Goal: Navigation & Orientation: Find specific page/section

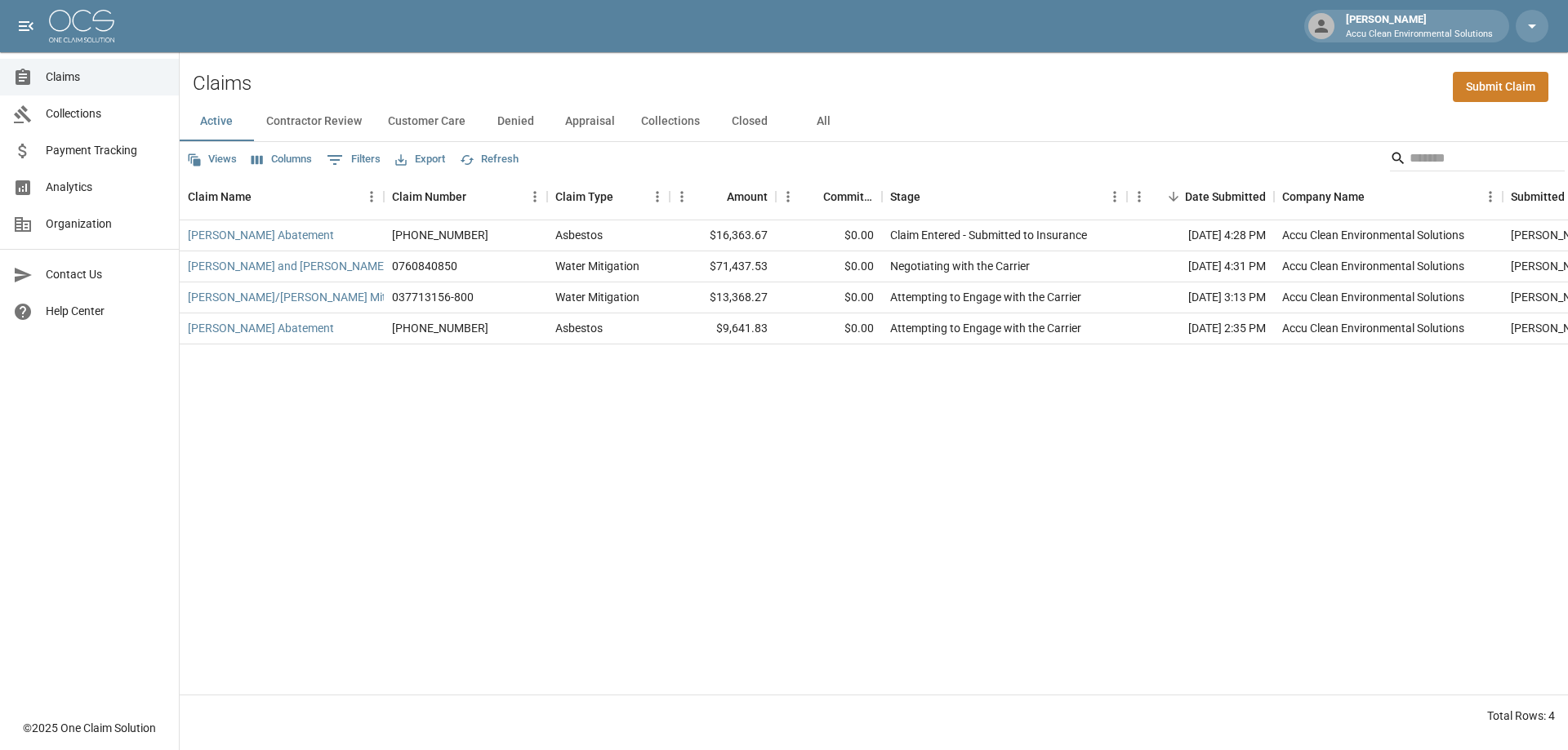
click at [314, 134] on button "Contractor Review" at bounding box center [314, 121] width 121 height 39
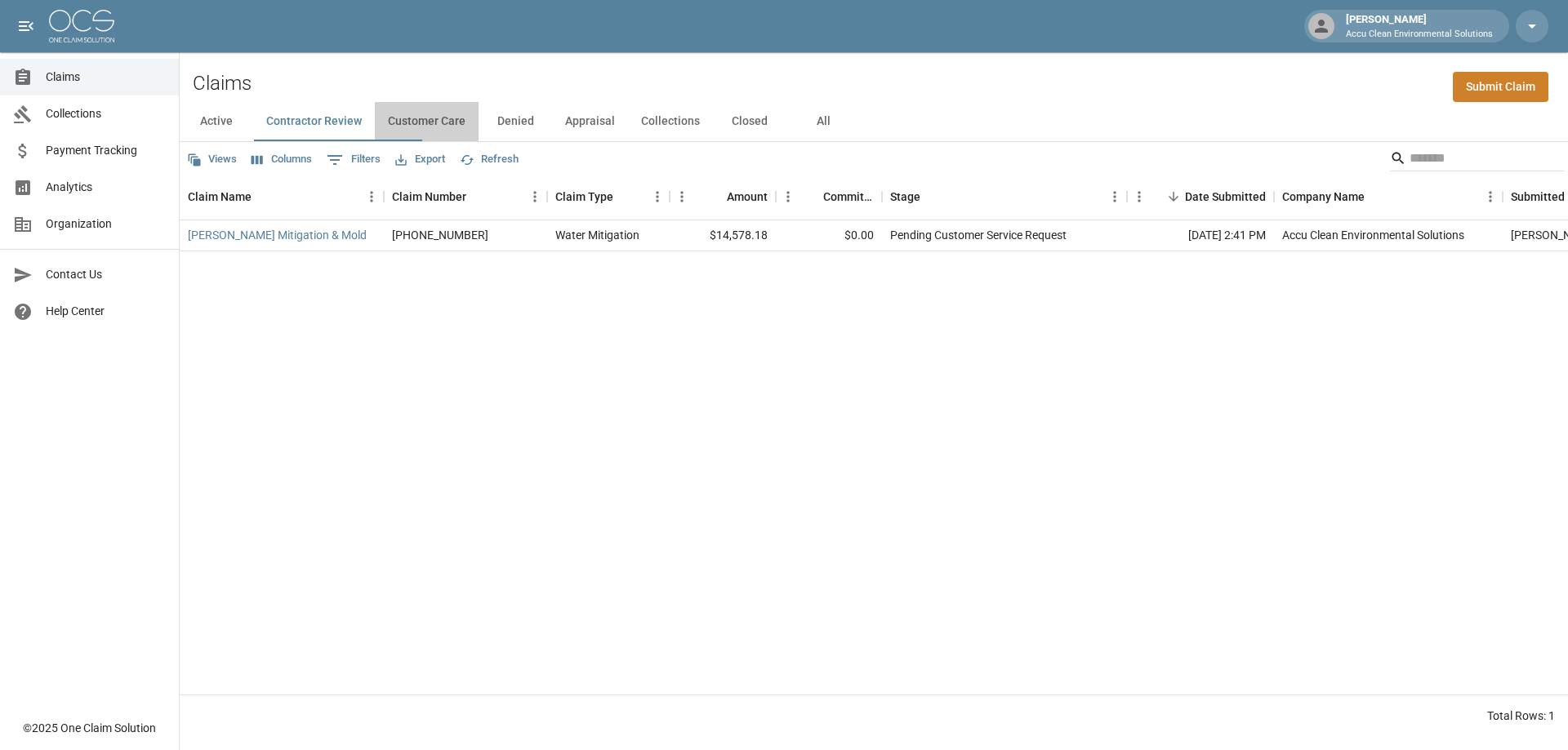
click at [478, 137] on button "Customer Care" at bounding box center [427, 121] width 103 height 39
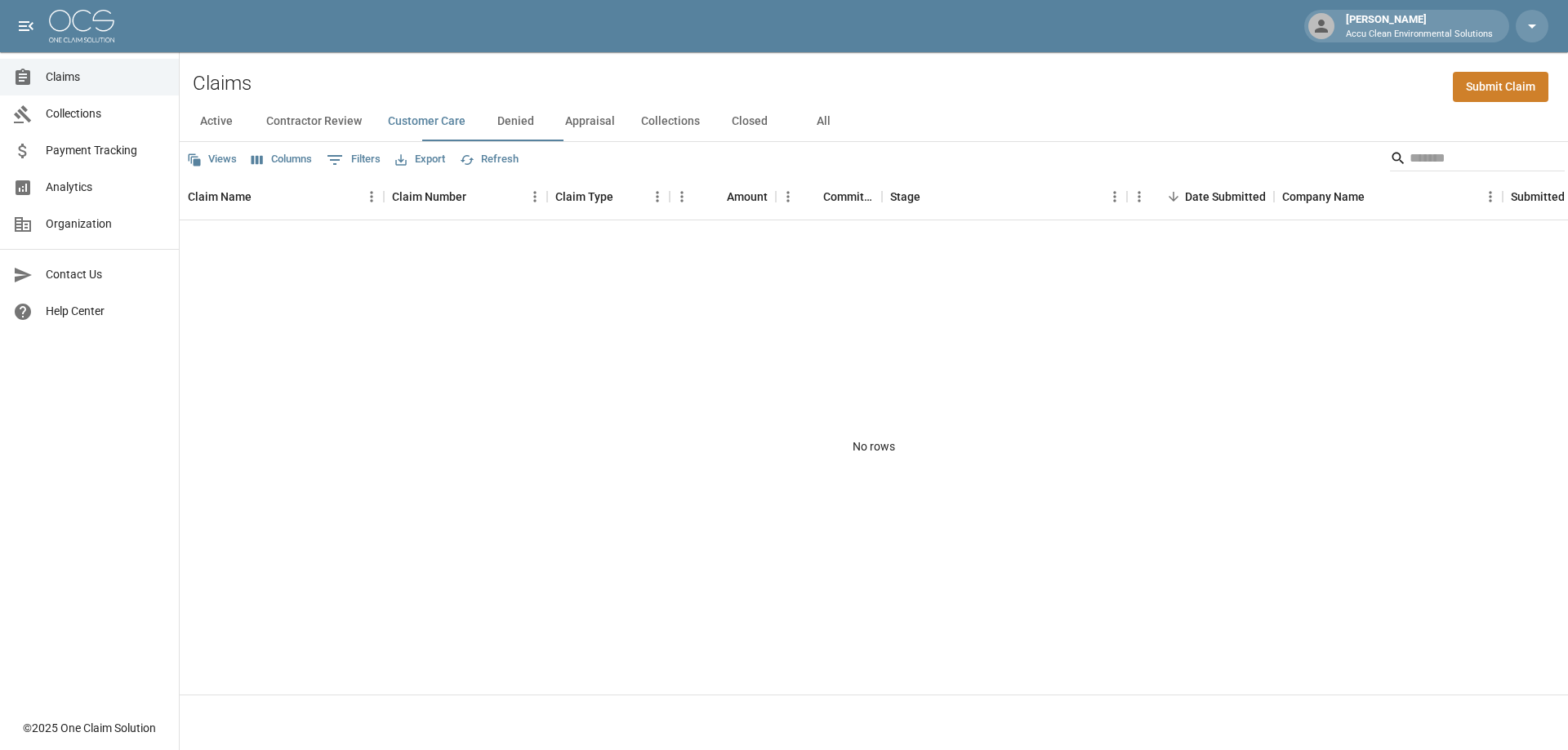
click at [552, 137] on button "Denied" at bounding box center [515, 121] width 74 height 39
click at [628, 136] on button "Appraisal" at bounding box center [589, 121] width 76 height 39
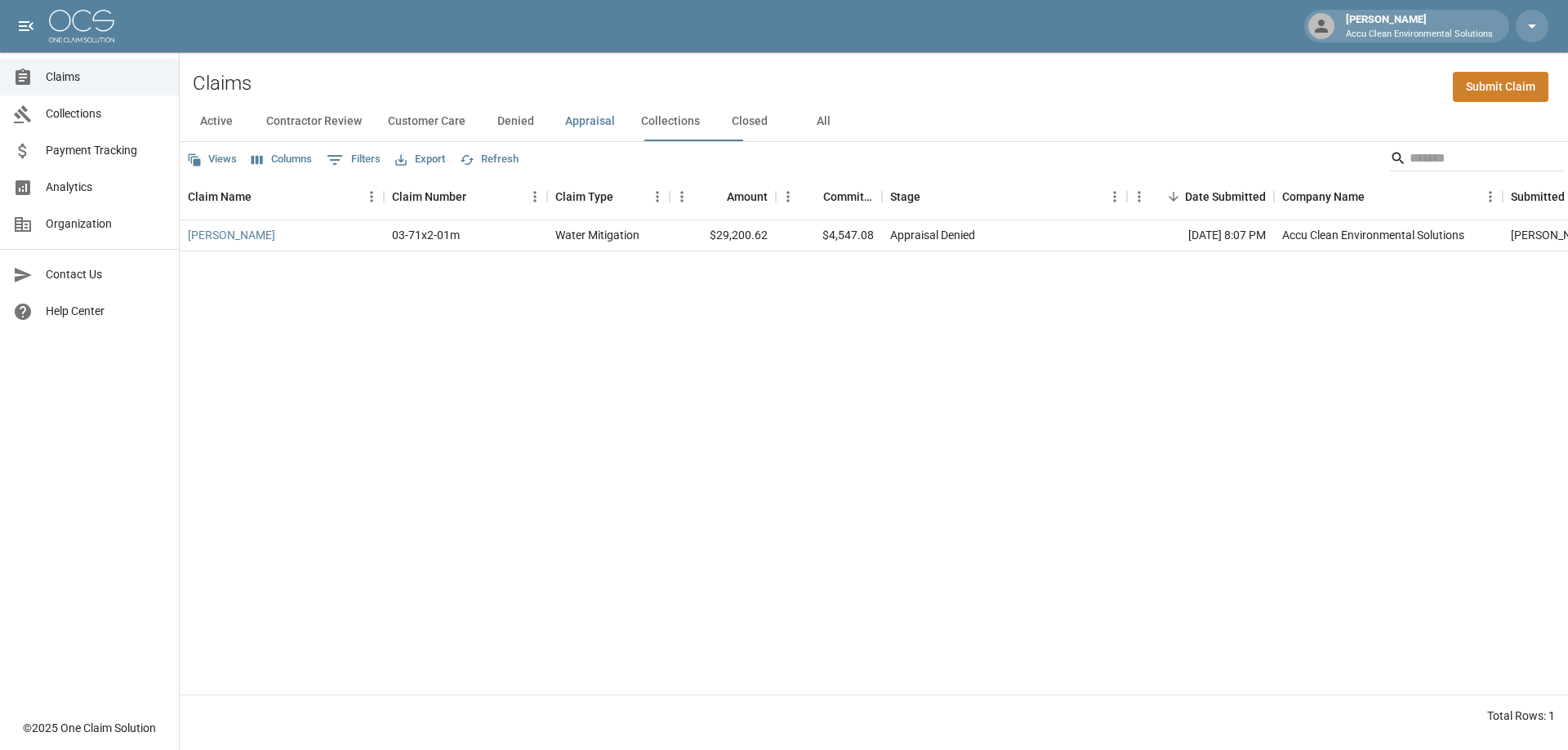
click at [713, 135] on button "Collections" at bounding box center [670, 121] width 85 height 39
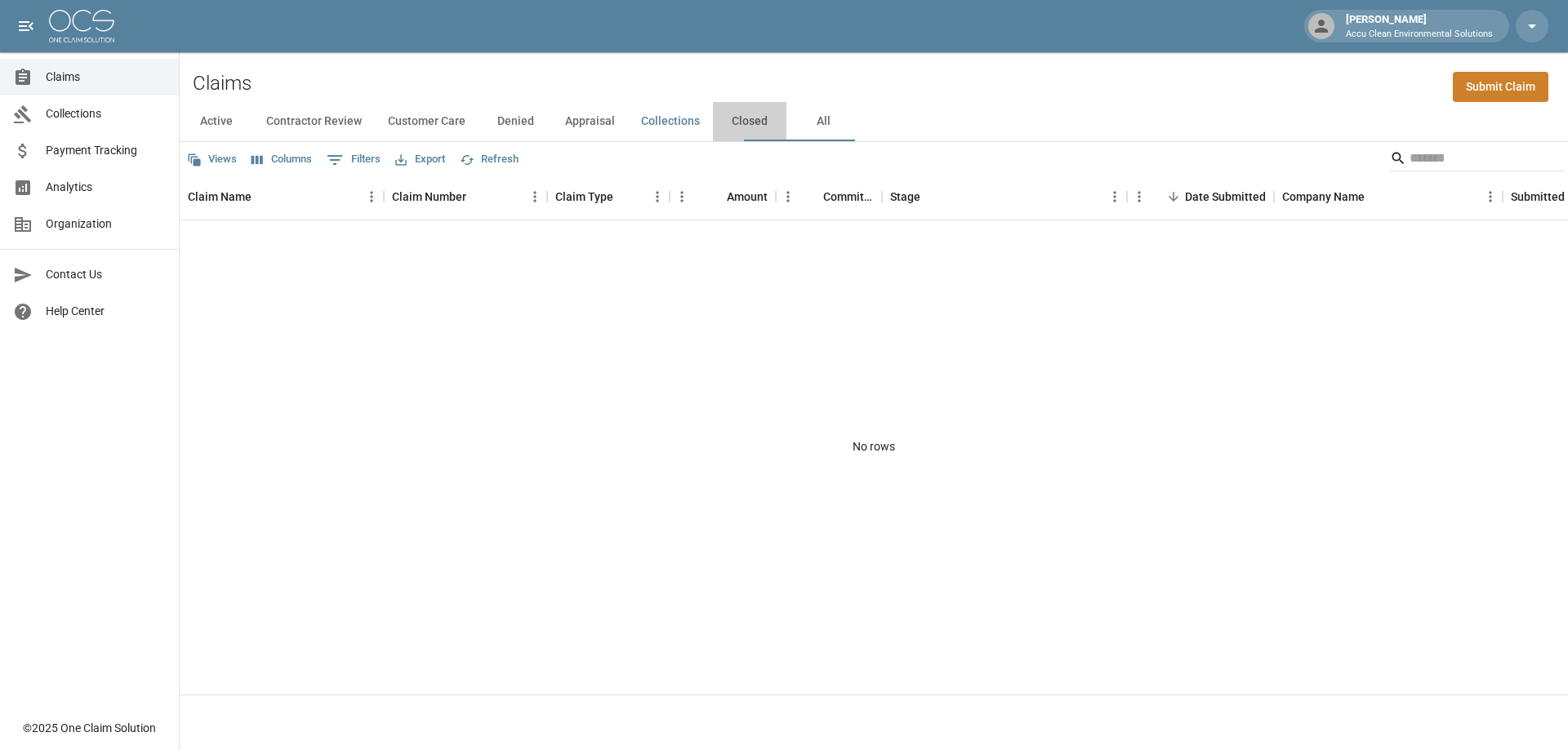
click at [786, 139] on button "Closed" at bounding box center [749, 121] width 74 height 39
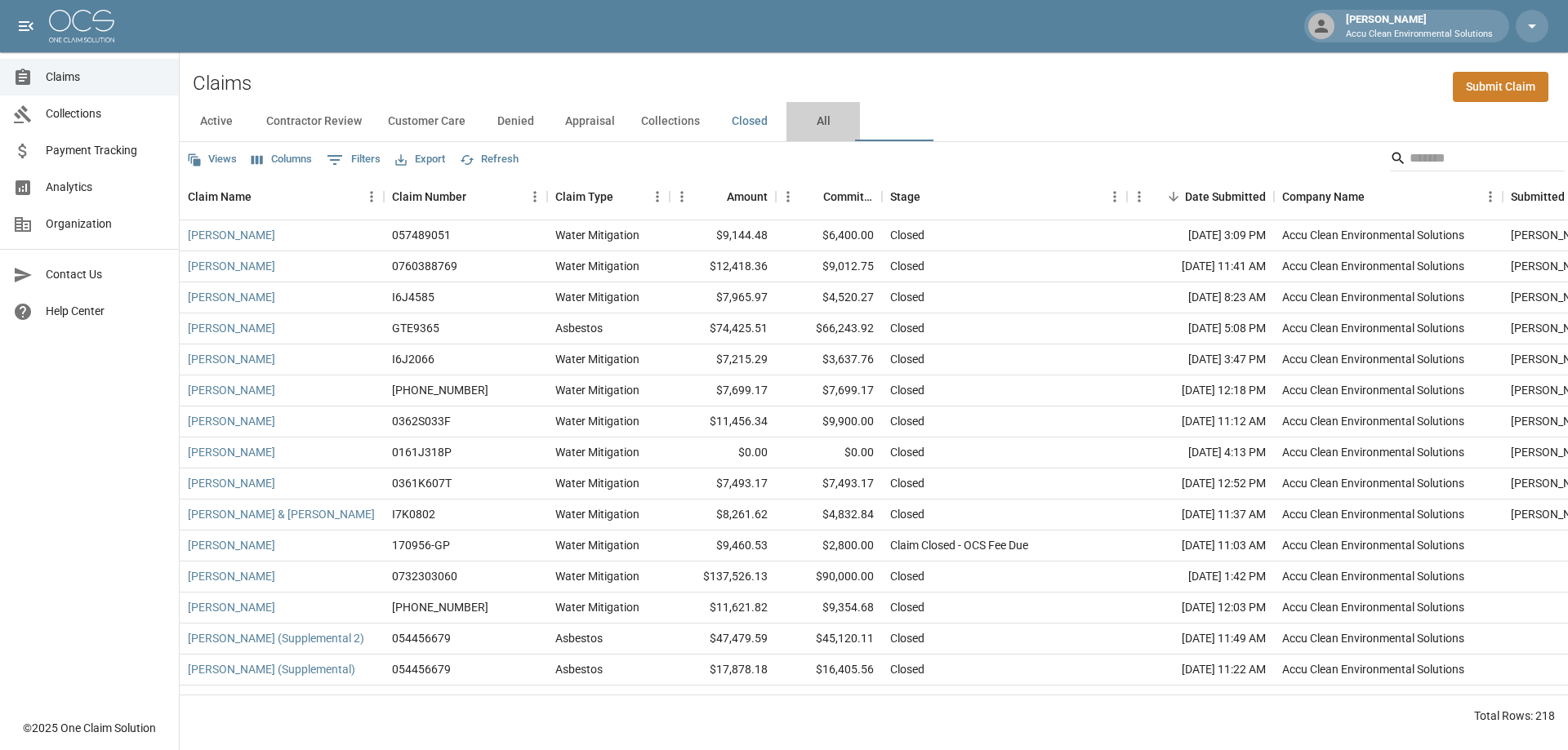
click at [860, 134] on button "All" at bounding box center [823, 121] width 74 height 39
